Goal: Information Seeking & Learning: Find specific fact

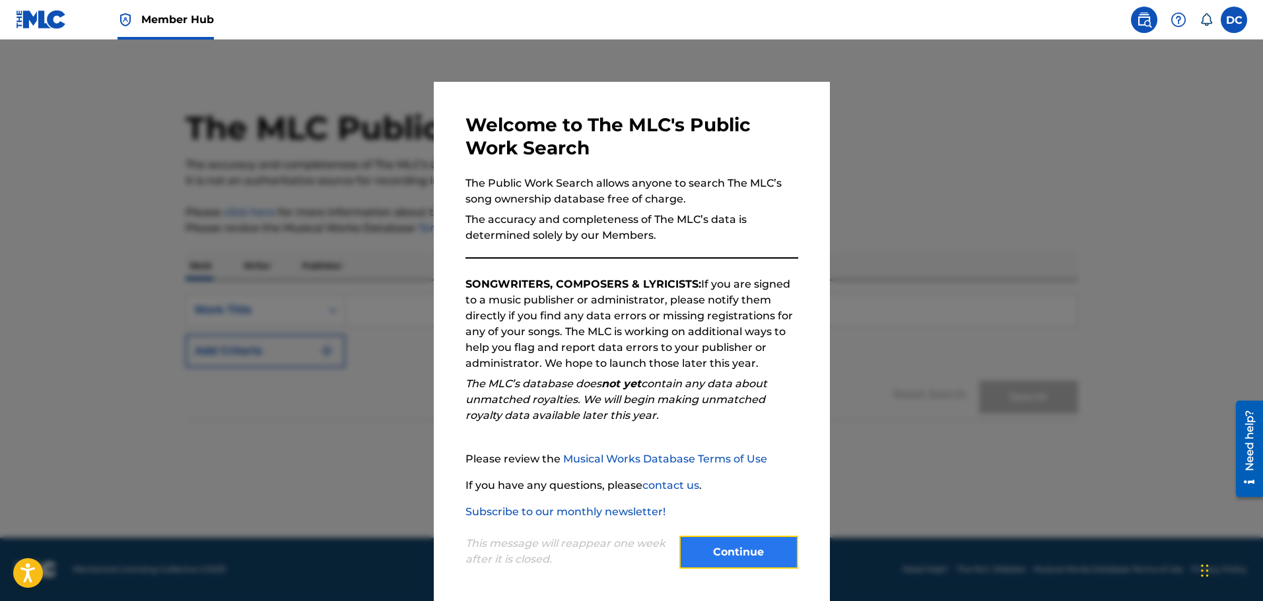
click at [693, 556] on button "Continue" at bounding box center [738, 552] width 119 height 33
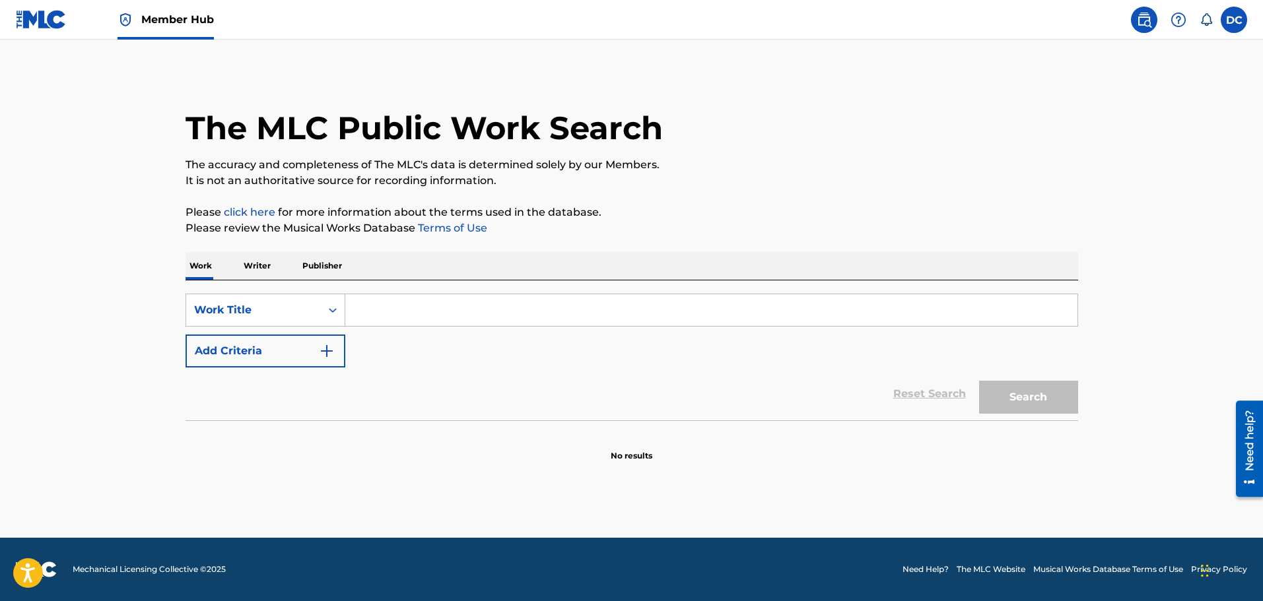
click at [555, 316] on input "Search Form" at bounding box center [711, 310] width 732 height 32
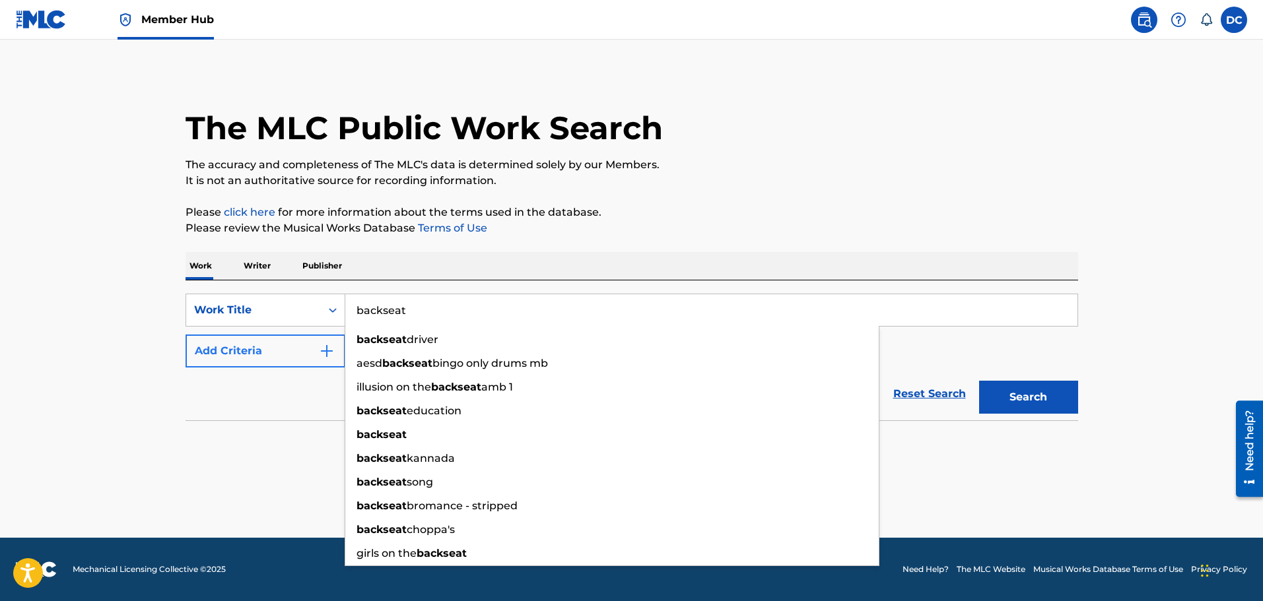
type input "backseat"
click at [261, 353] on button "Add Criteria" at bounding box center [266, 351] width 160 height 33
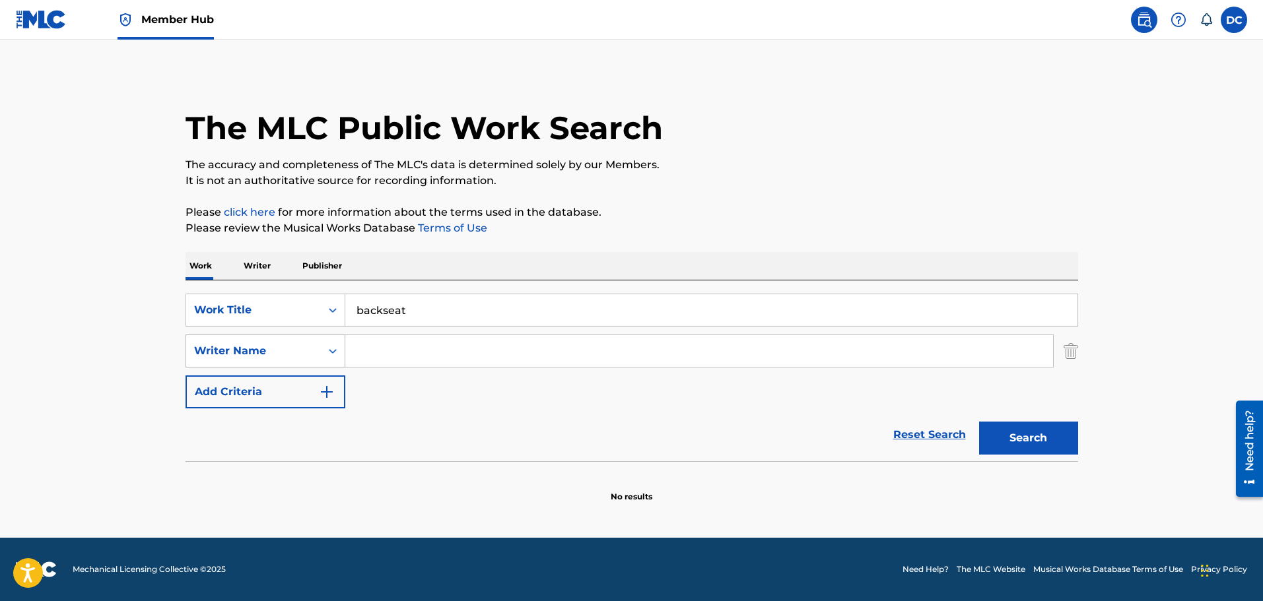
click at [290, 337] on div "Writer Name" at bounding box center [266, 351] width 160 height 33
click at [410, 349] on input "Search Form" at bounding box center [699, 351] width 708 height 32
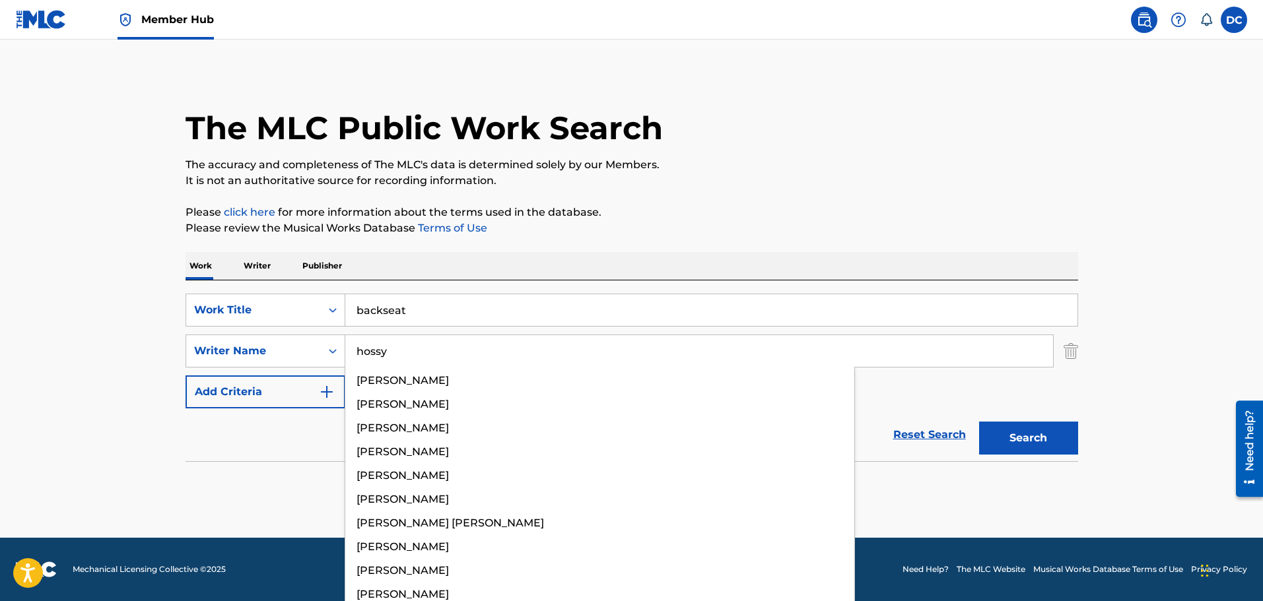
type input "hossy"
click at [979, 422] on button "Search" at bounding box center [1028, 438] width 99 height 33
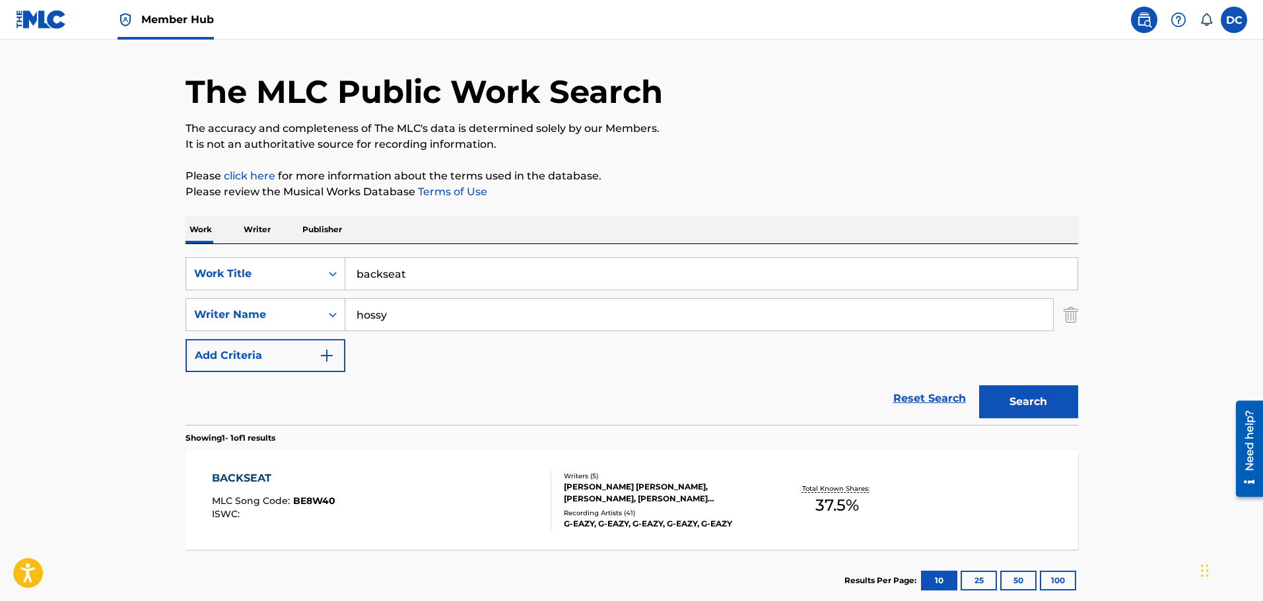
scroll to position [66, 0]
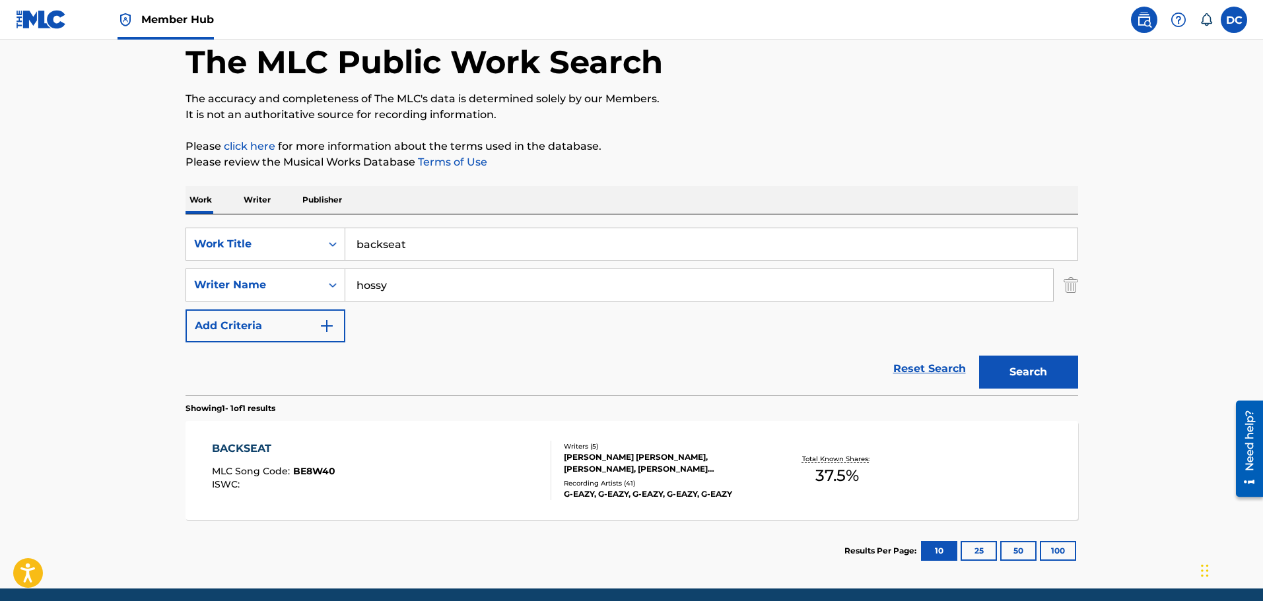
click at [473, 477] on div "BACKSEAT MLC Song Code : BE8W40 ISWC :" at bounding box center [381, 470] width 339 height 59
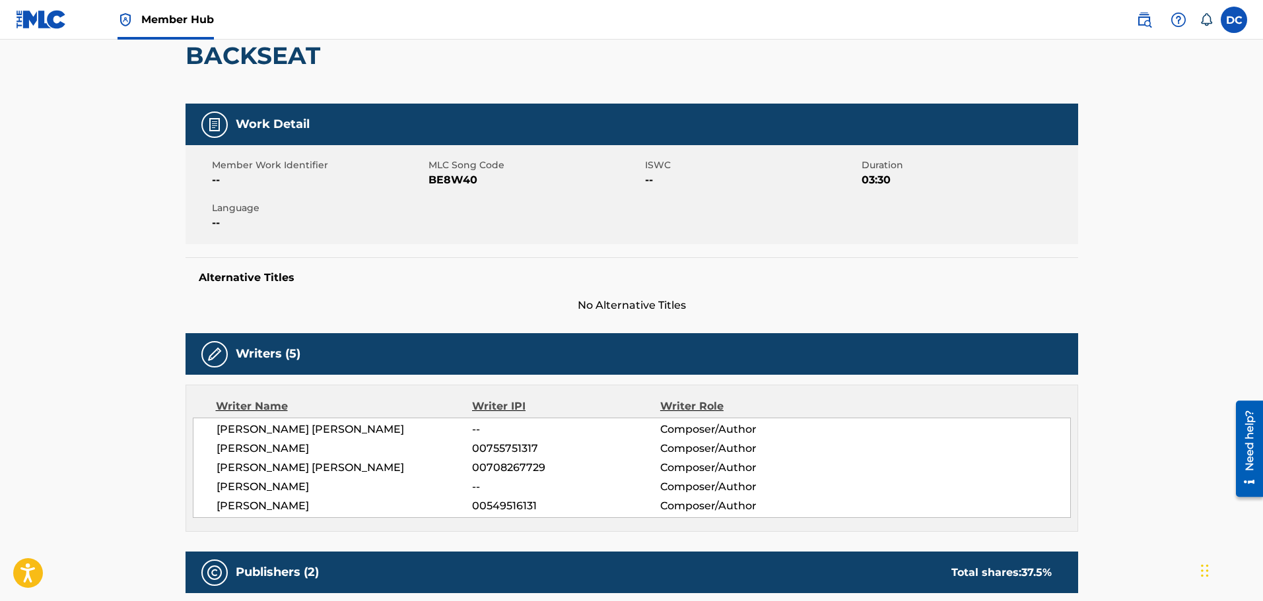
scroll to position [132, 0]
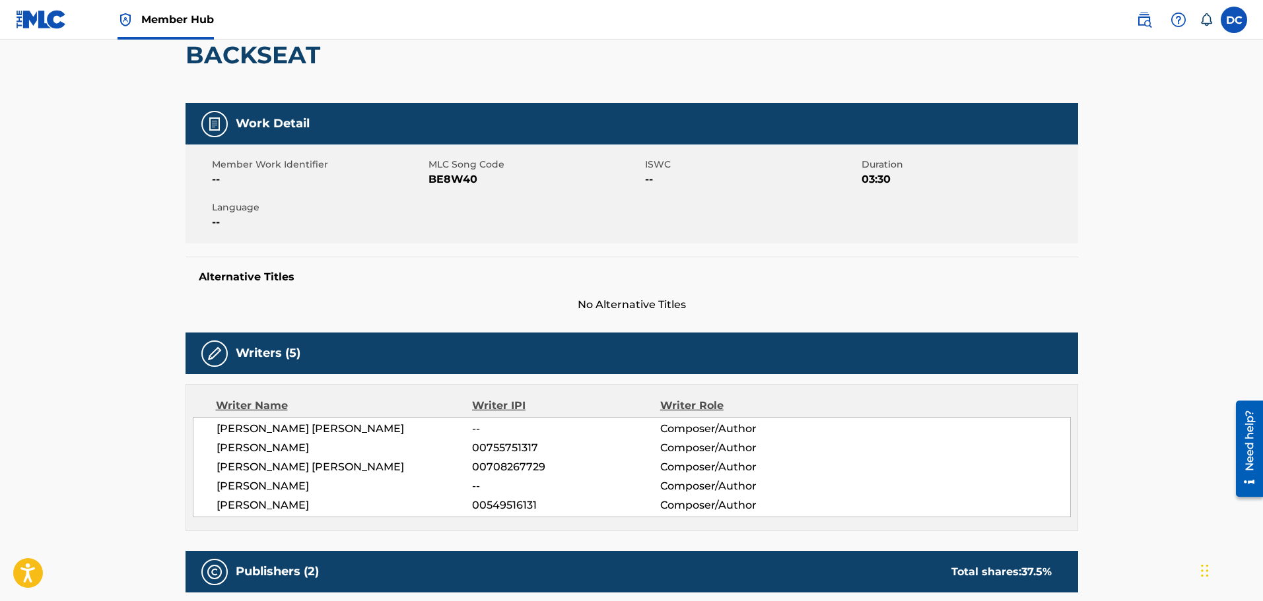
click at [495, 442] on span "00755751317" at bounding box center [566, 448] width 188 height 16
copy span "00755751317"
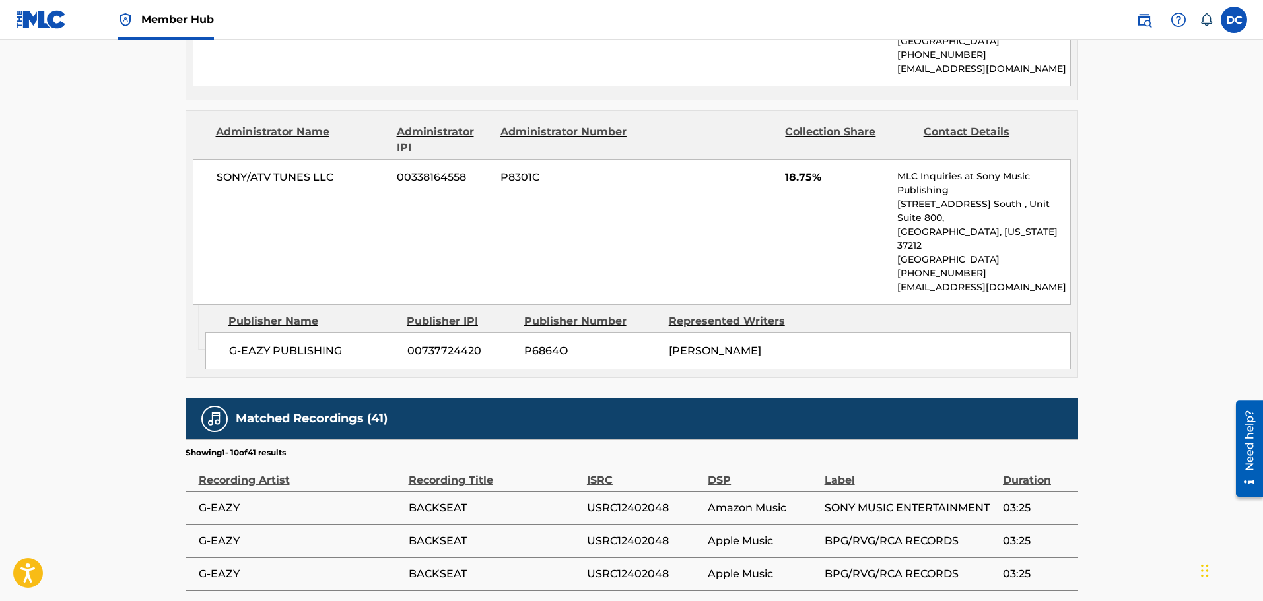
scroll to position [858, 0]
